Goal: Task Accomplishment & Management: Manage account settings

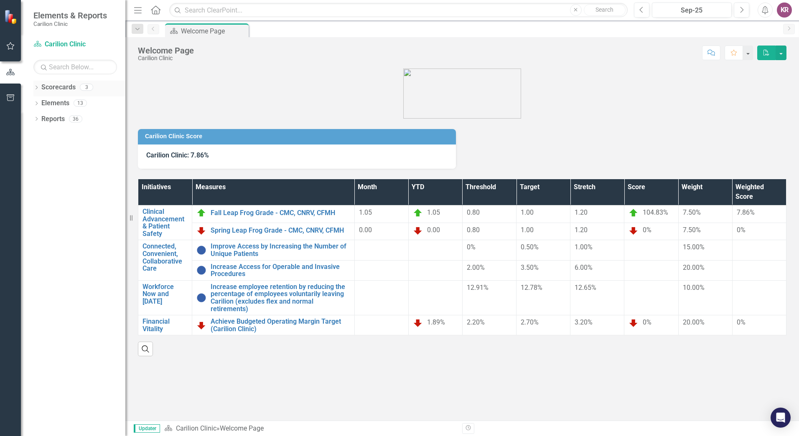
click at [38, 89] on icon "Dropdown" at bounding box center [36, 88] width 6 height 5
click at [65, 133] on link "NRV Urology" at bounding box center [85, 135] width 79 height 10
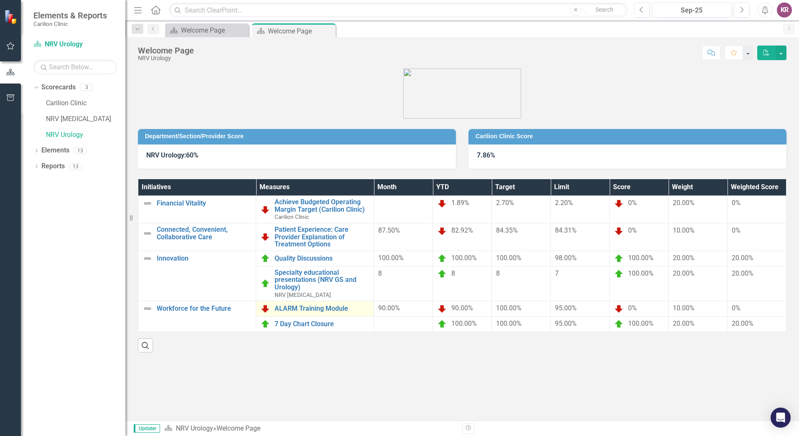
click at [315, 313] on div "ALARM Training Module" at bounding box center [314, 309] width 109 height 10
click at [316, 309] on link "ALARM Training Module" at bounding box center [321, 309] width 95 height 8
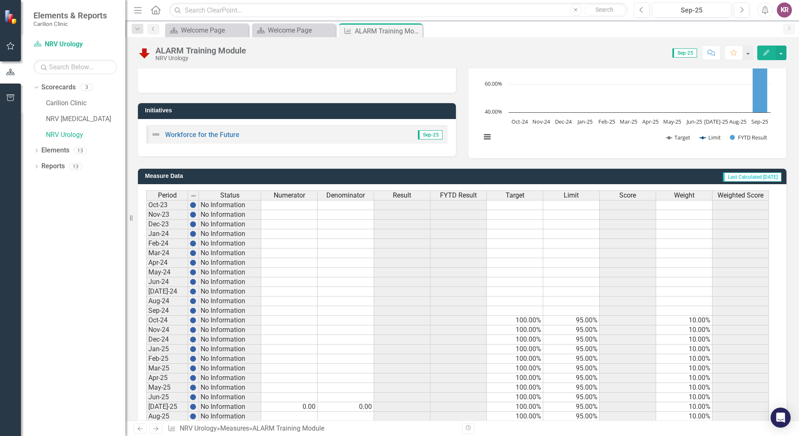
scroll to position [147, 0]
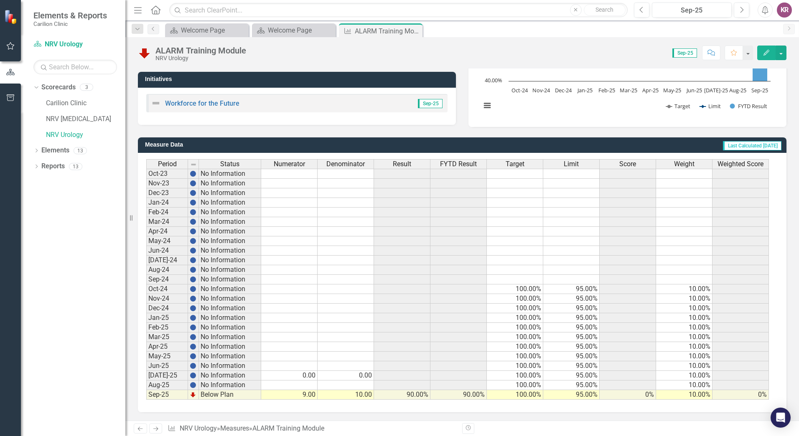
click at [316, 395] on td "9.00" at bounding box center [289, 395] width 56 height 10
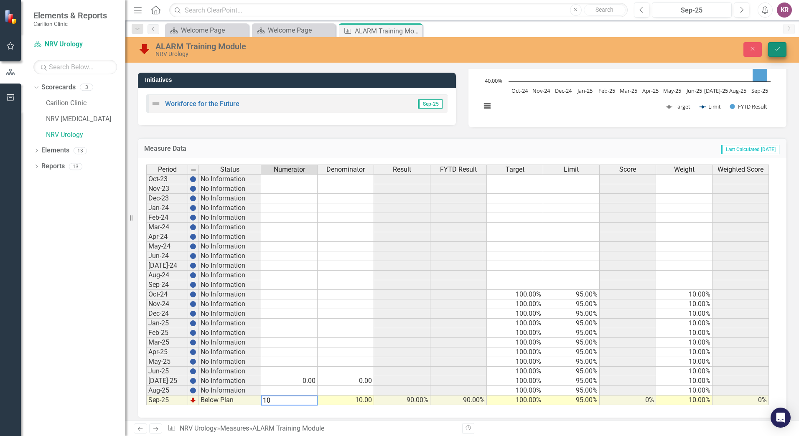
type textarea "10"
click at [781, 43] on button "Save" at bounding box center [777, 49] width 18 height 15
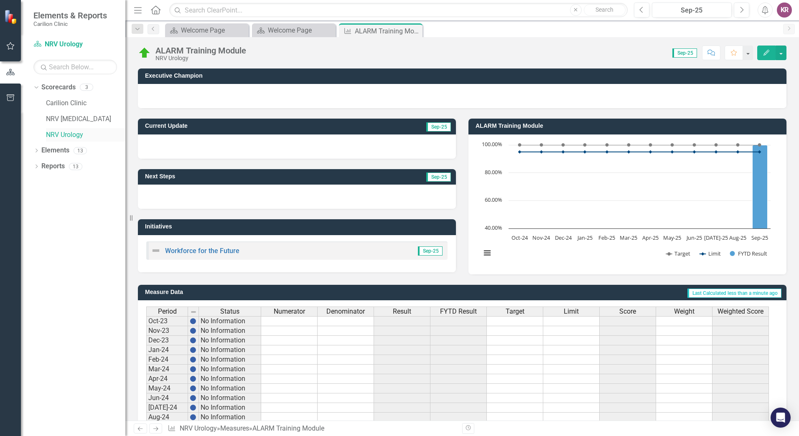
click at [65, 136] on link "NRV Urology" at bounding box center [85, 135] width 79 height 10
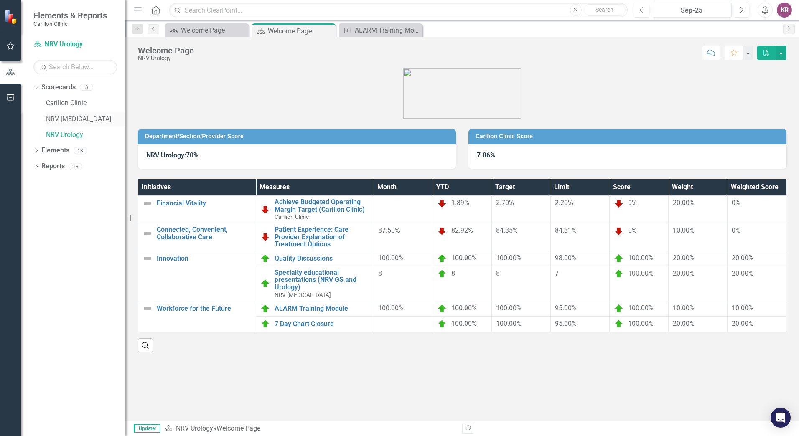
click at [84, 122] on link "NRV [MEDICAL_DATA]" at bounding box center [85, 119] width 79 height 10
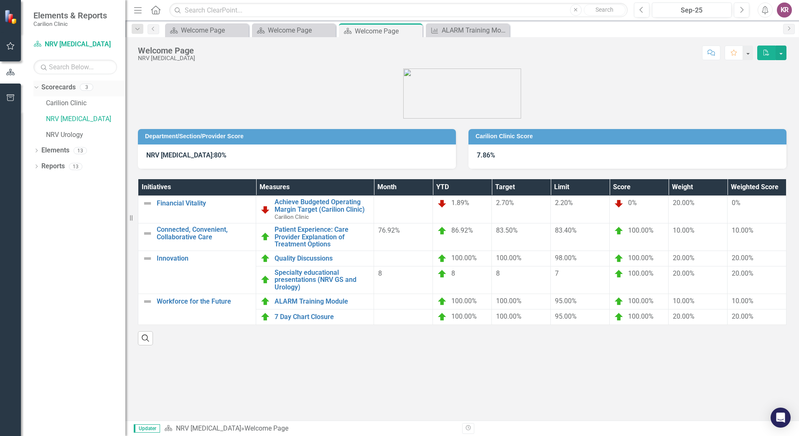
click at [63, 89] on link "Scorecards" at bounding box center [58, 88] width 34 height 10
click at [36, 88] on icon "Dropdown" at bounding box center [35, 87] width 5 height 6
click at [36, 88] on icon "Dropdown" at bounding box center [36, 88] width 6 height 5
